Goal: Find specific page/section: Find specific page/section

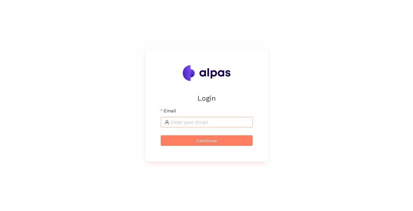
click at [241, 122] on input "Email" at bounding box center [209, 122] width 78 height 7
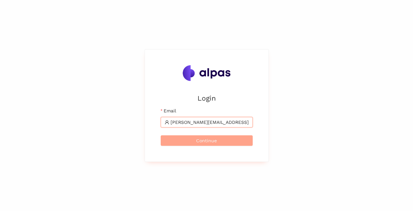
type input "adrian.binder@sbb.ch"
click at [221, 139] on button "Continue" at bounding box center [207, 141] width 92 height 11
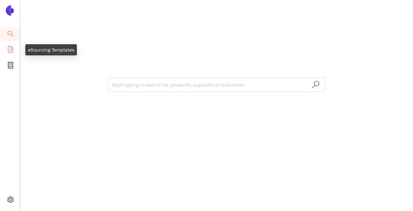
click at [10, 51] on icon "file-add" at bounding box center [10, 49] width 7 height 7
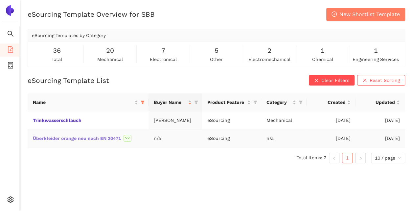
click at [0, 0] on link "Überkleider orange neu nach EN 20471" at bounding box center [0, 0] width 0 height 0
